Goal: Task Accomplishment & Management: Manage account settings

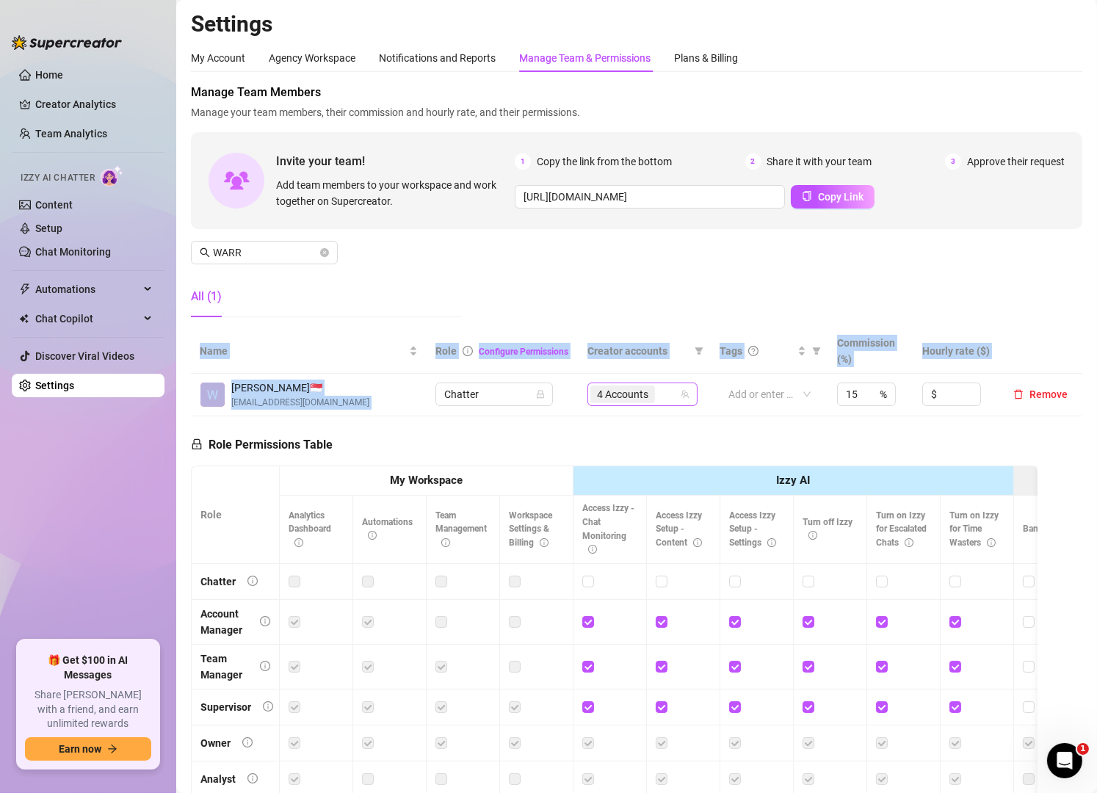
drag, startPoint x: 0, startPoint y: 0, endPoint x: 671, endPoint y: 397, distance: 779.8
click at [671, 397] on div "Manage Team Members Manage your team members, their commission and hourly rate,…" at bounding box center [636, 459] width 891 height 750
click at [681, 397] on icon "team" at bounding box center [685, 394] width 9 height 9
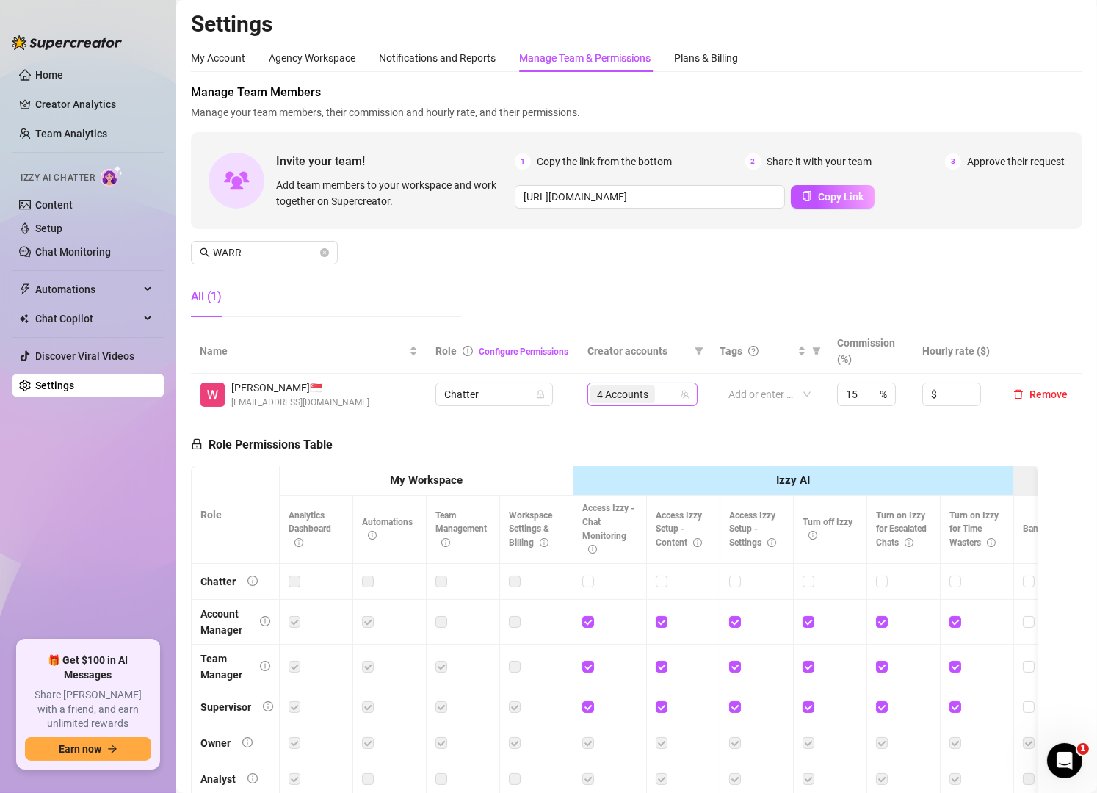
scroll to position [20, 0]
click at [658, 396] on input "search" at bounding box center [659, 394] width 3 height 18
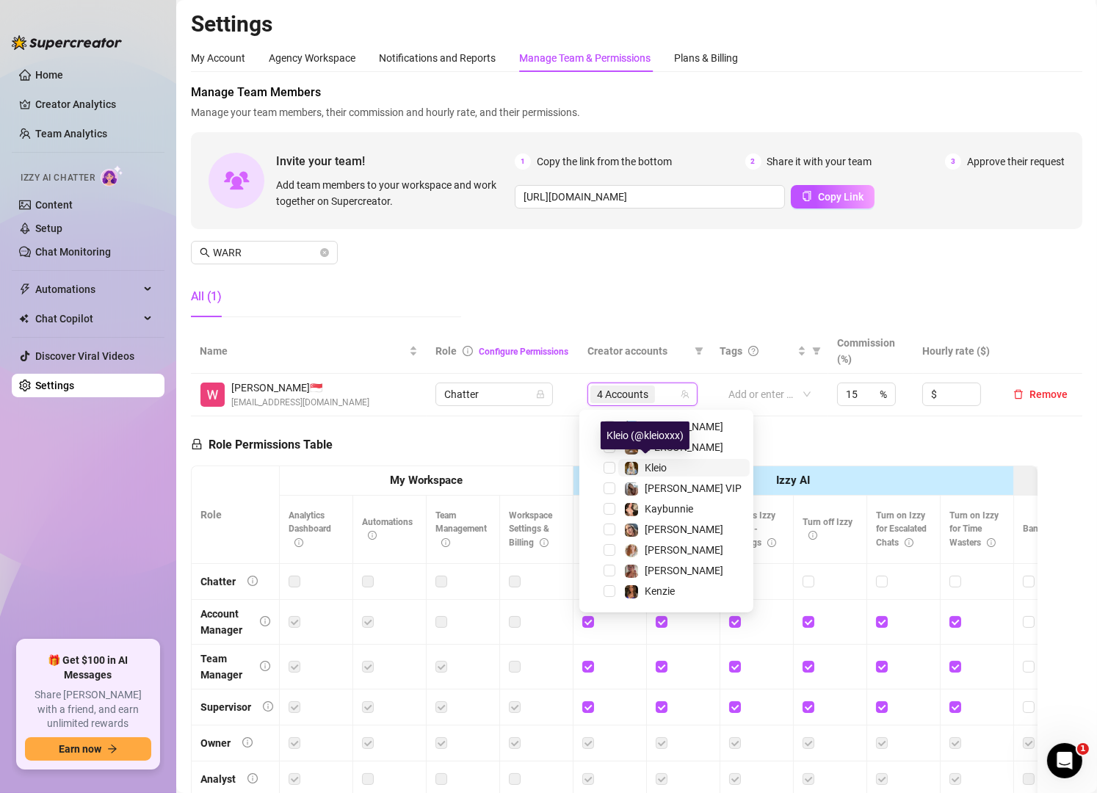
scroll to position [0, 0]
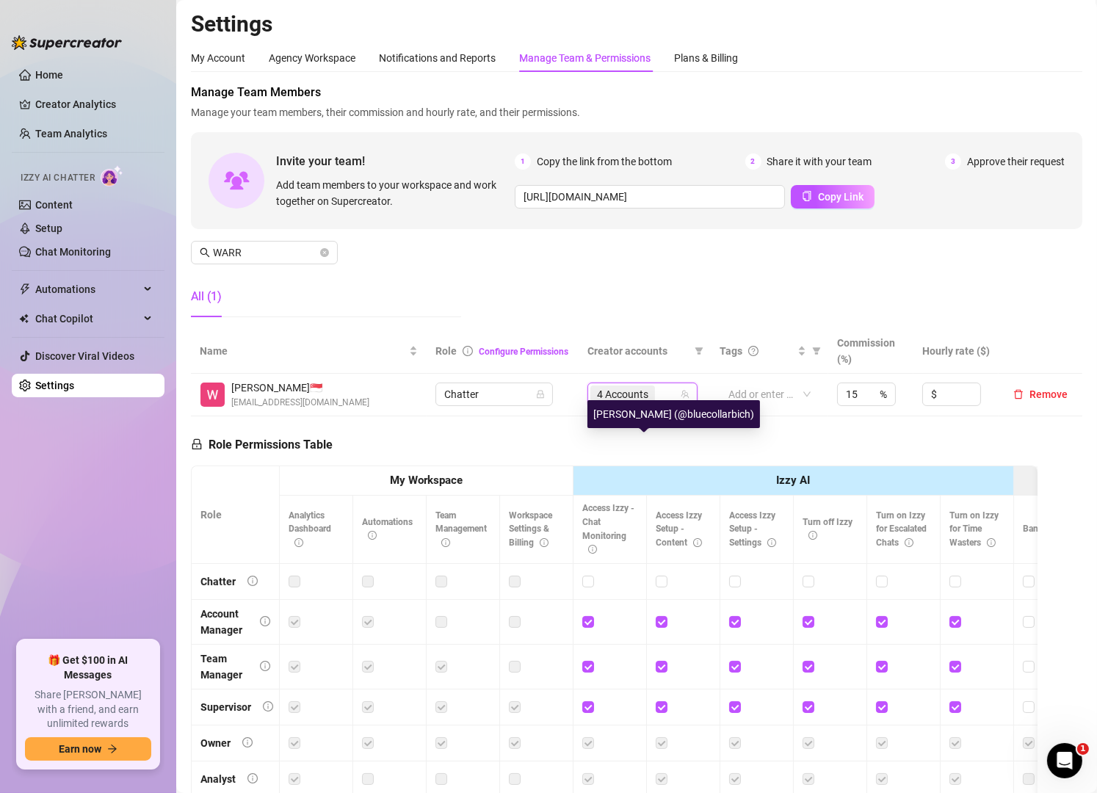
click at [620, 420] on div "[PERSON_NAME] (@bluecollarbich)" at bounding box center [673, 414] width 173 height 28
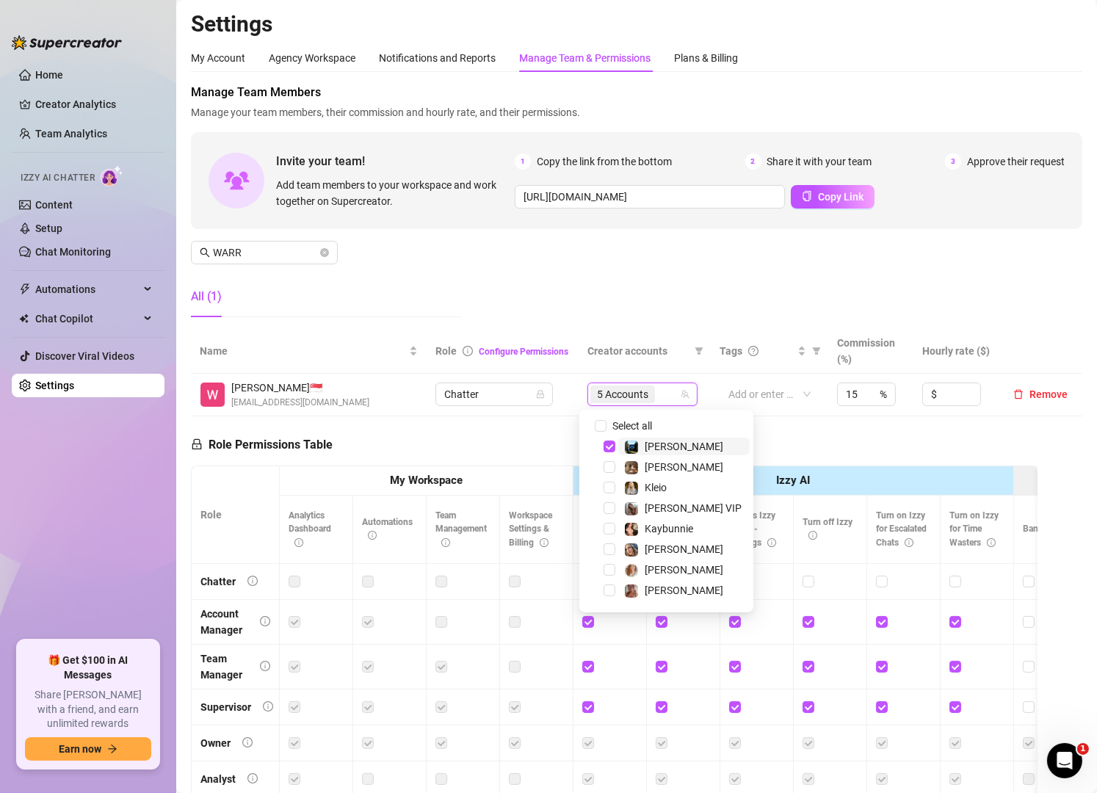
click at [660, 391] on div "5 Accounts" at bounding box center [634, 394] width 89 height 21
click at [623, 423] on span "Select all" at bounding box center [631, 426] width 51 height 16
click at [606, 423] on input "Select all" at bounding box center [601, 426] width 12 height 12
click at [623, 423] on span "Select all" at bounding box center [631, 426] width 51 height 16
click at [606, 423] on input "Select all" at bounding box center [601, 426] width 12 height 12
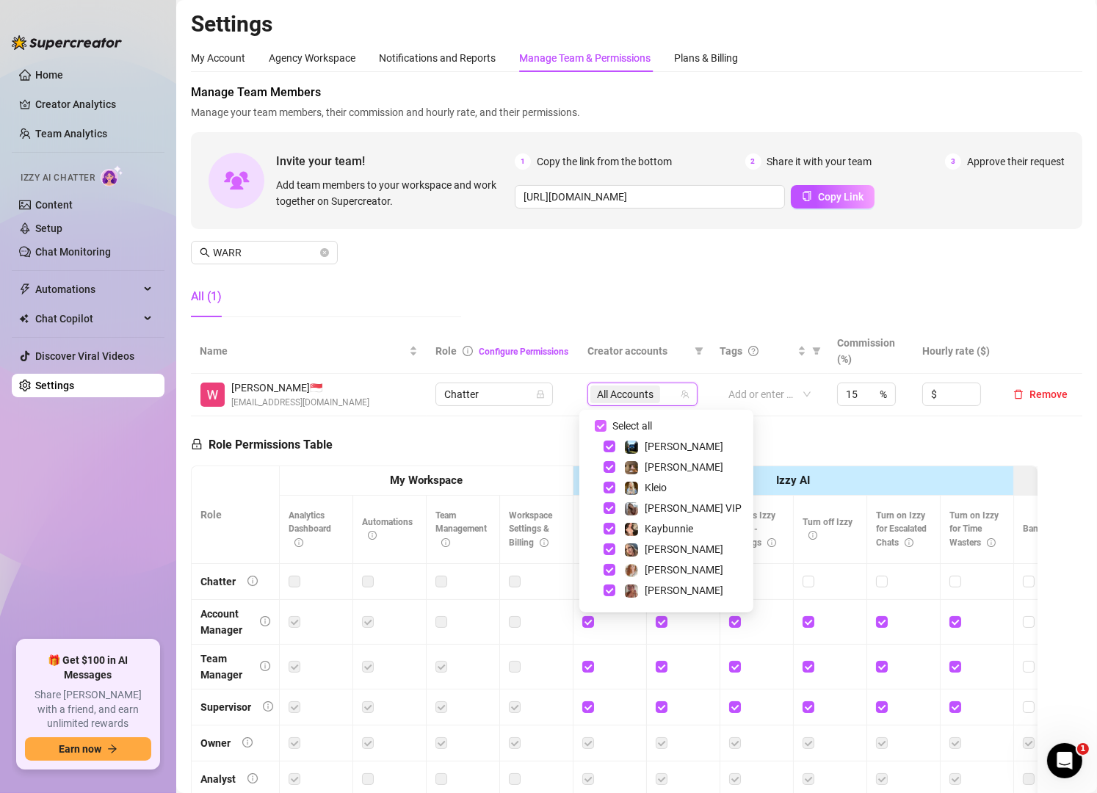
checkbox input "false"
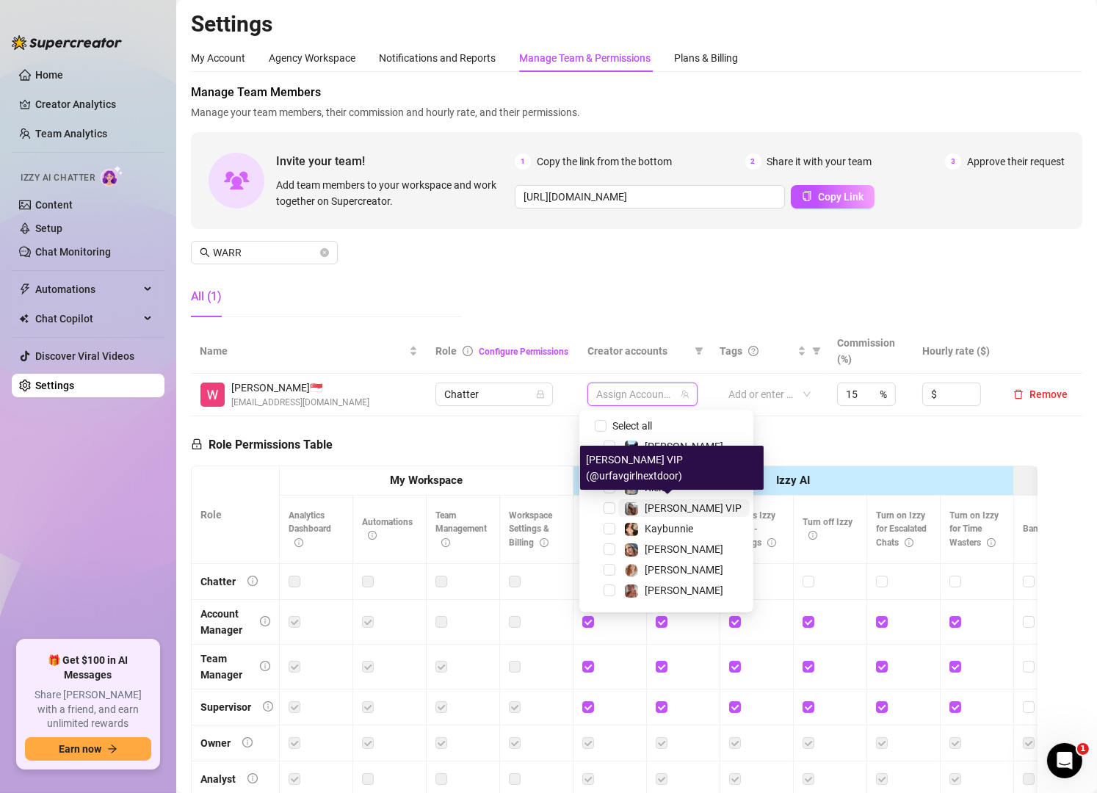
click at [667, 514] on div "[PERSON_NAME] VIP" at bounding box center [693, 508] width 97 height 18
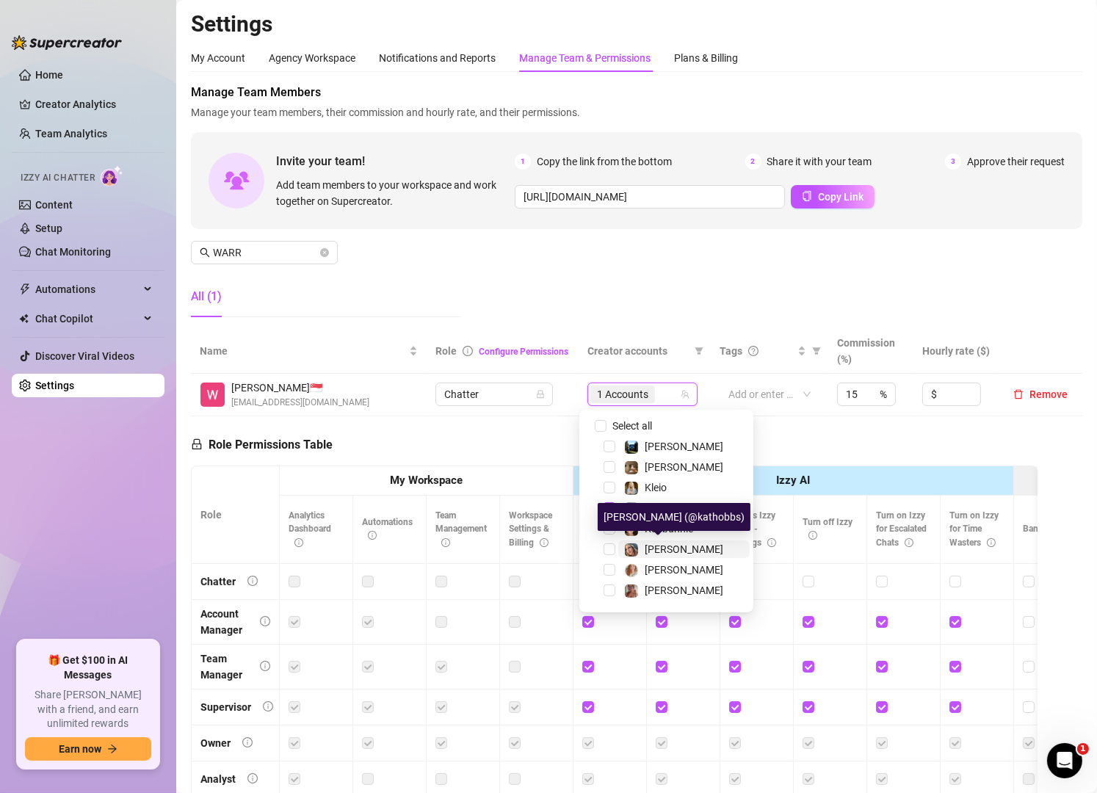
click at [666, 548] on span "[PERSON_NAME]" at bounding box center [684, 549] width 79 height 12
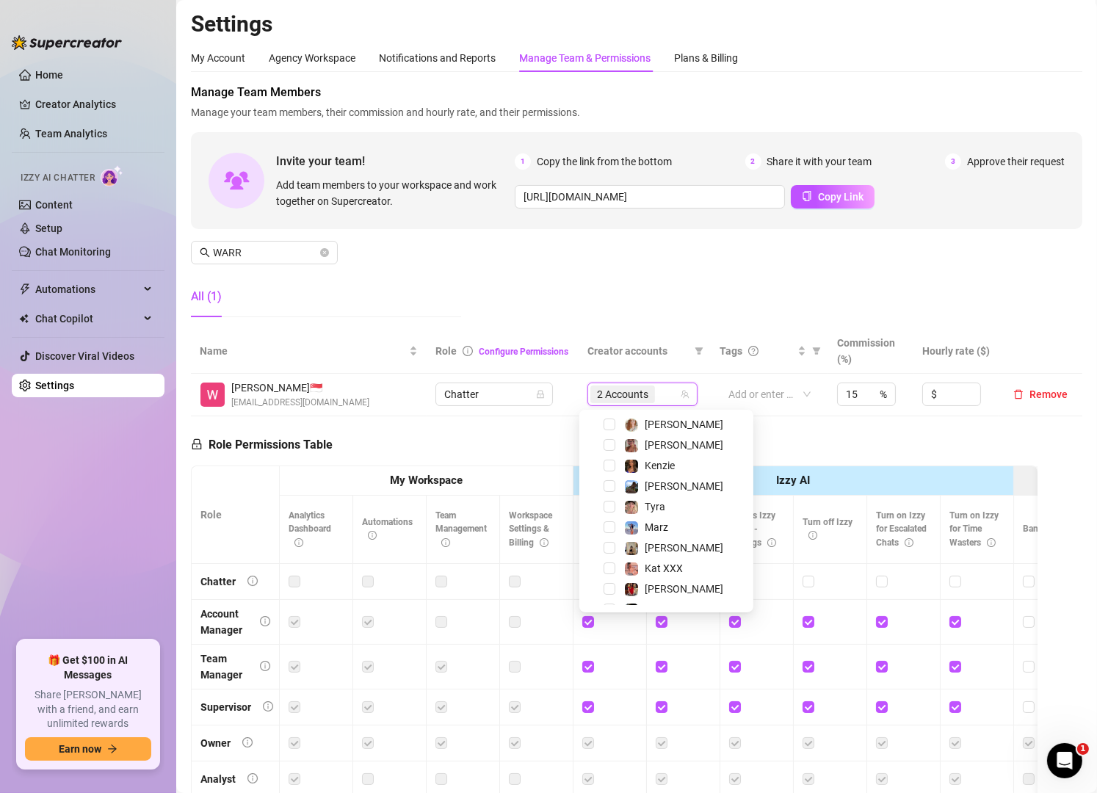
scroll to position [146, 0]
click at [661, 559] on div "Kat XXX" at bounding box center [664, 568] width 38 height 18
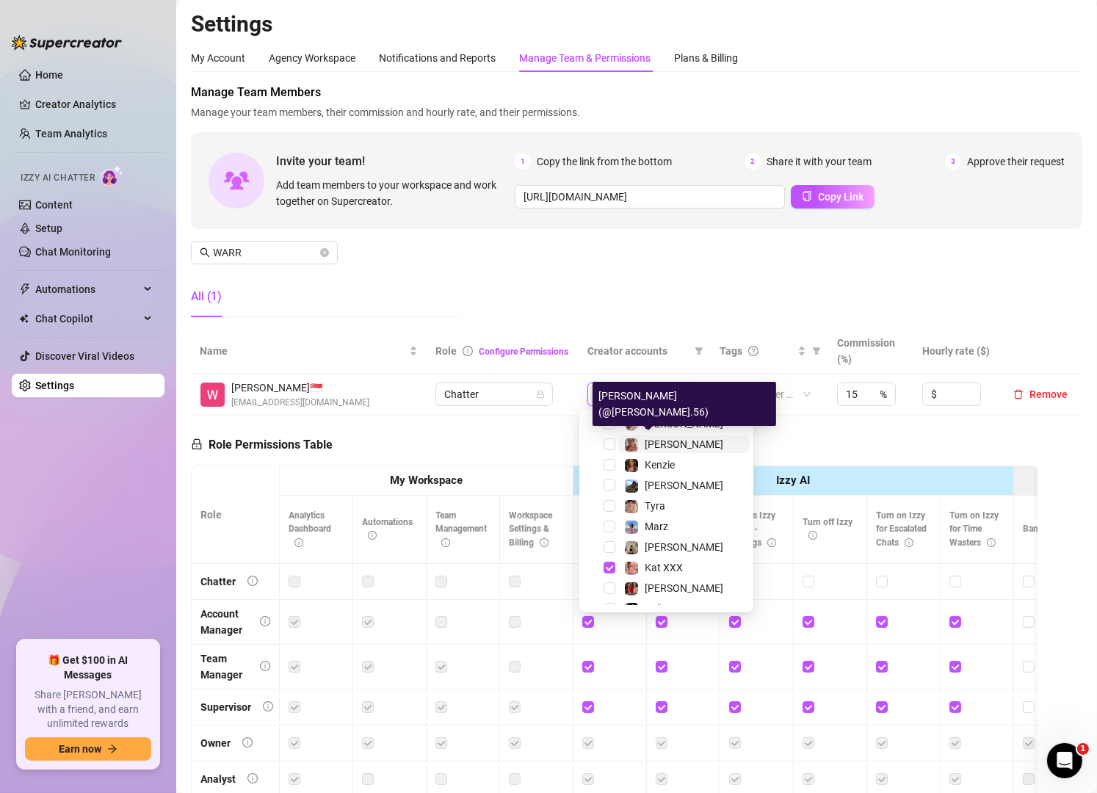
click at [651, 444] on span "[PERSON_NAME]" at bounding box center [684, 444] width 79 height 12
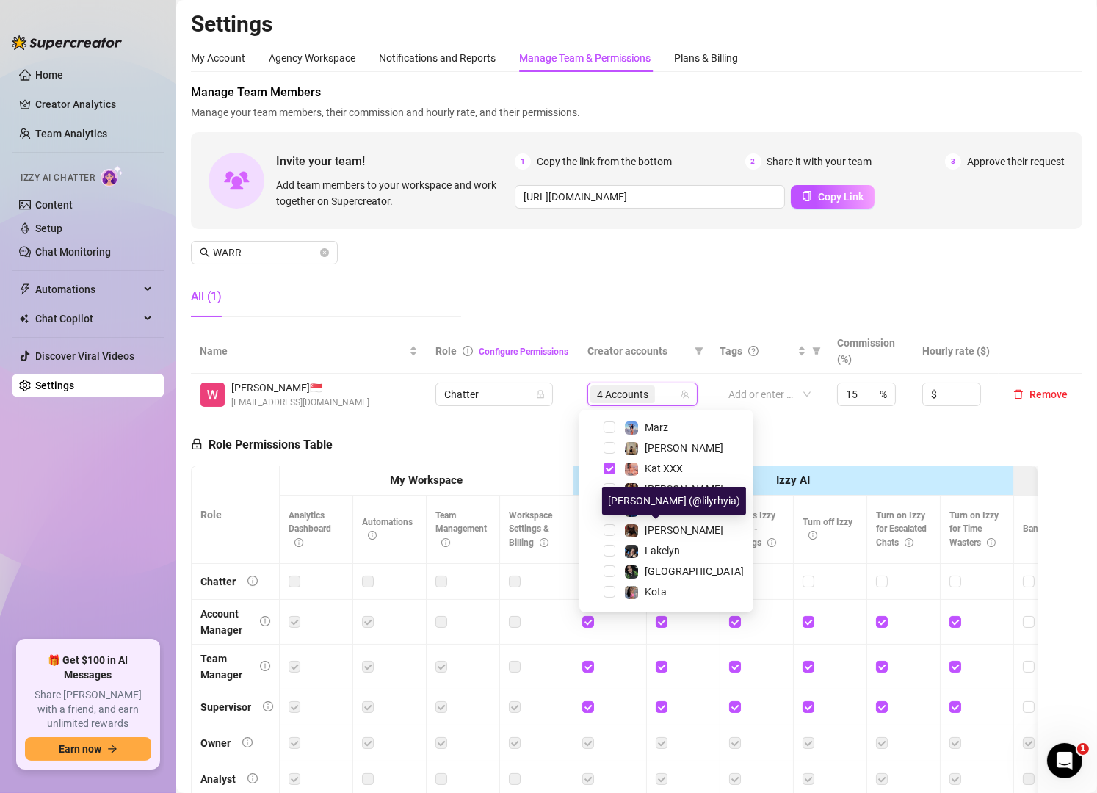
scroll to position [246, 0]
click at [651, 503] on span "Kaliana" at bounding box center [662, 509] width 35 height 12
click at [637, 316] on div "Manage Team Members Manage your team members, their commission and hourly rate,…" at bounding box center [636, 206] width 891 height 245
